Goal: Obtain resource: Obtain resource

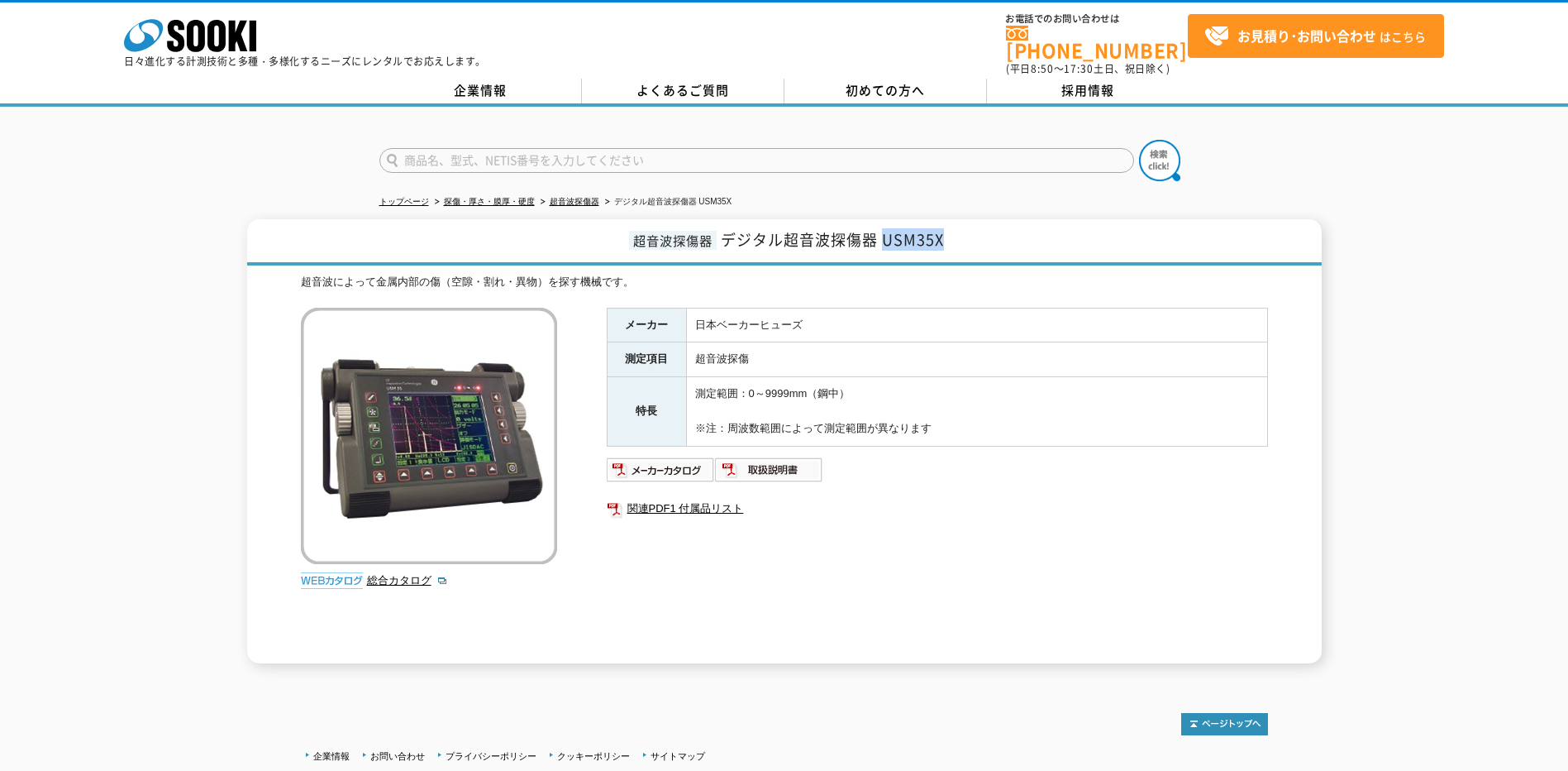
drag, startPoint x: 887, startPoint y: 231, endPoint x: 978, endPoint y: 228, distance: 91.0
click at [978, 228] on h1 "超音波探傷器 デジタル超音波探傷器 USM35X" at bounding box center [784, 242] width 1075 height 47
copy span "USM35X"
click at [683, 465] on img at bounding box center [661, 470] width 108 height 27
click at [812, 323] on td "日本ベーカーヒューズ" at bounding box center [977, 324] width 581 height 35
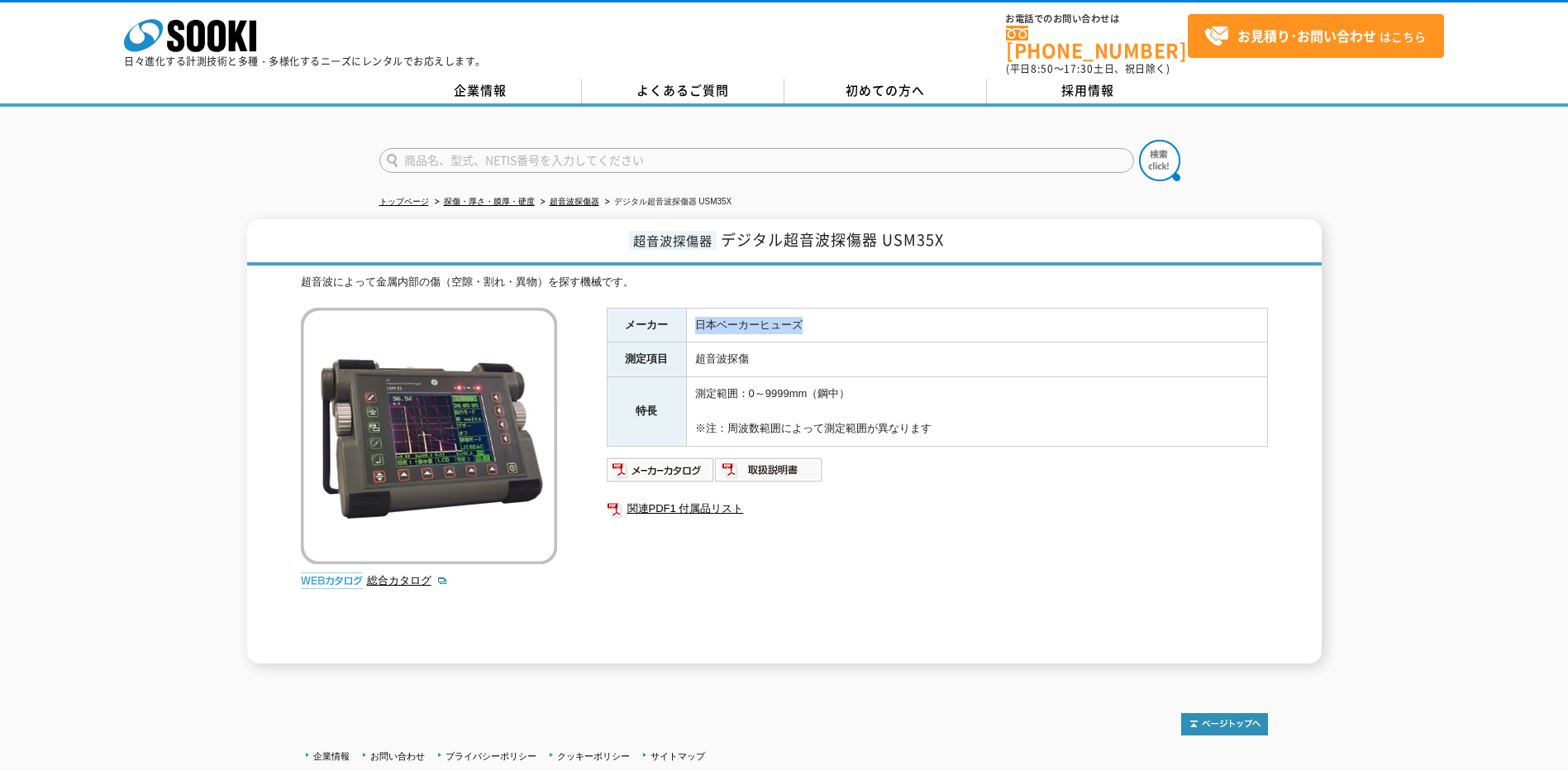
drag, startPoint x: 834, startPoint y: 313, endPoint x: 695, endPoint y: 314, distance: 139.0
click at [695, 314] on td "日本ベーカーヒューズ" at bounding box center [977, 324] width 581 height 35
copy td "日本ベーカーヒューズ"
click at [918, 354] on td "超音波探傷" at bounding box center [977, 360] width 581 height 35
drag, startPoint x: 712, startPoint y: 310, endPoint x: 797, endPoint y: 318, distance: 85.4
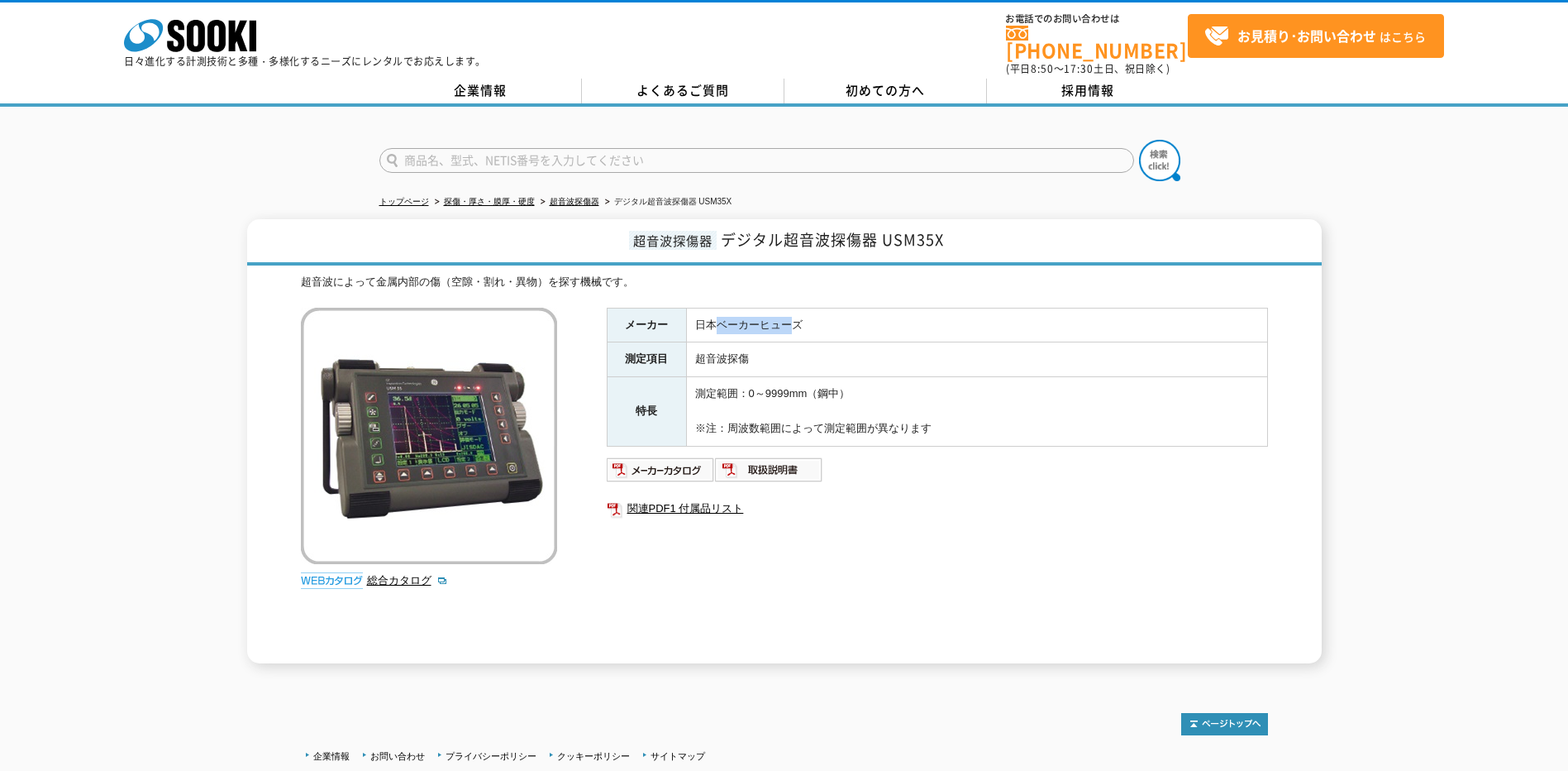
click at [797, 318] on td "日本ベーカーヒューズ" at bounding box center [977, 324] width 581 height 35
click at [914, 343] on td "超音波探傷" at bounding box center [977, 360] width 581 height 35
drag, startPoint x: 719, startPoint y: 317, endPoint x: 811, endPoint y: 320, distance: 92.0
click at [811, 320] on td "日本ベーカーヒューズ" at bounding box center [977, 324] width 581 height 35
copy td "ベーカーヒューズ"
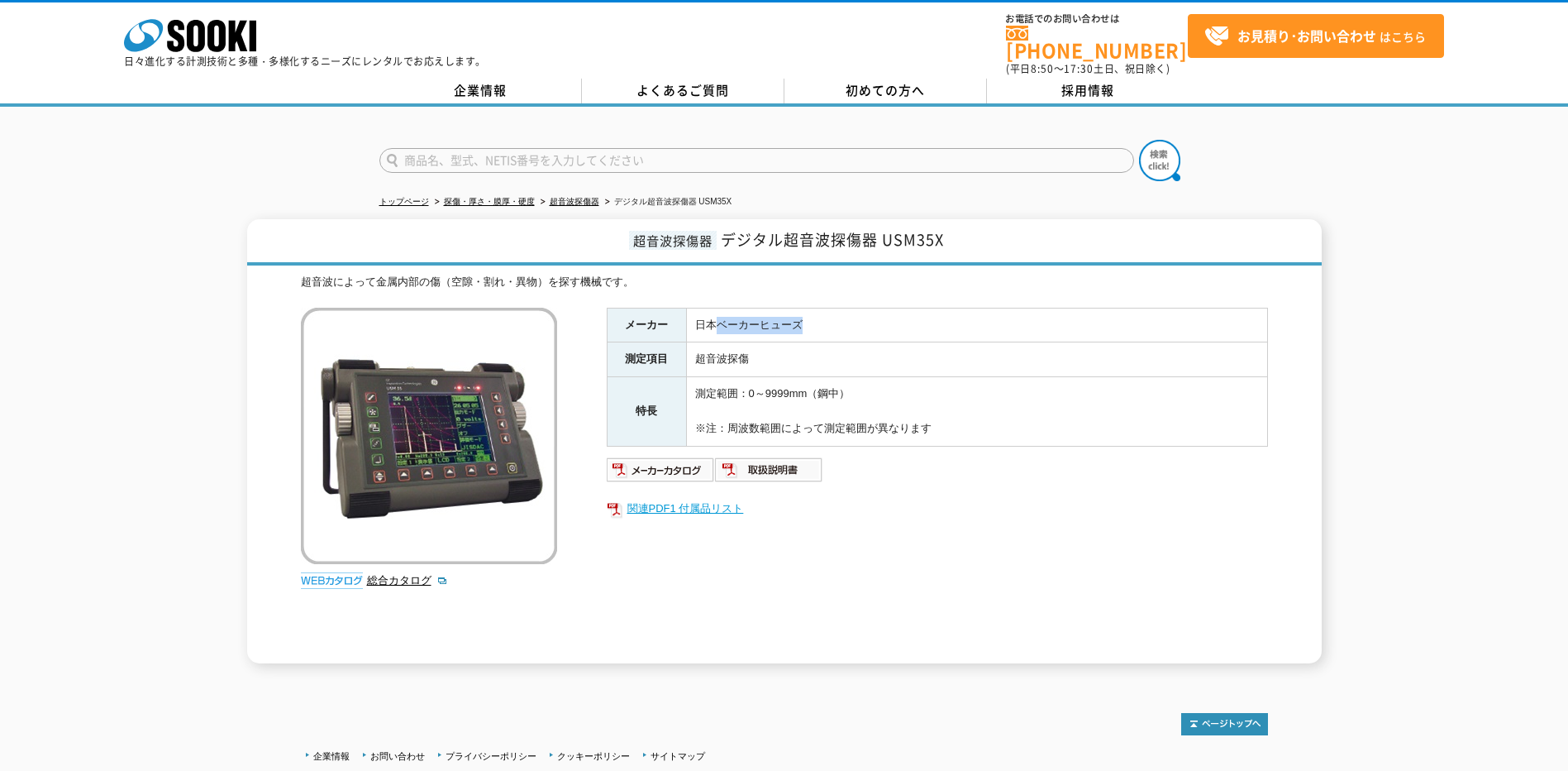
click at [1051, 497] on link "関連PDF1 付属品リスト" at bounding box center [938, 508] width 662 height 22
click at [678, 457] on img at bounding box center [661, 470] width 108 height 27
